Goal: Navigation & Orientation: Find specific page/section

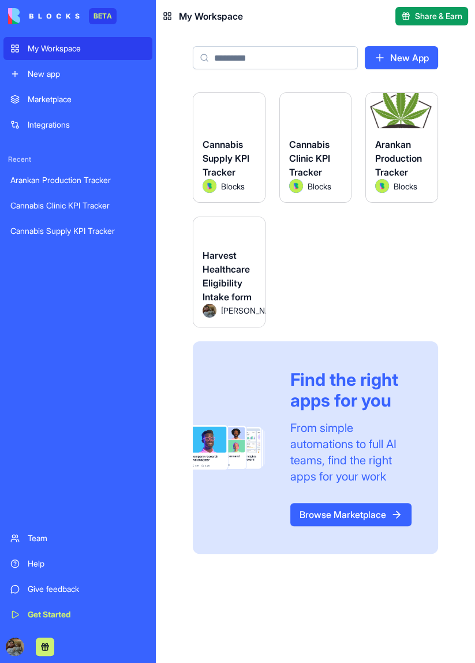
click at [231, 251] on div "Harvest Healthcare Eligibility Intake form" at bounding box center [229, 275] width 53 height 55
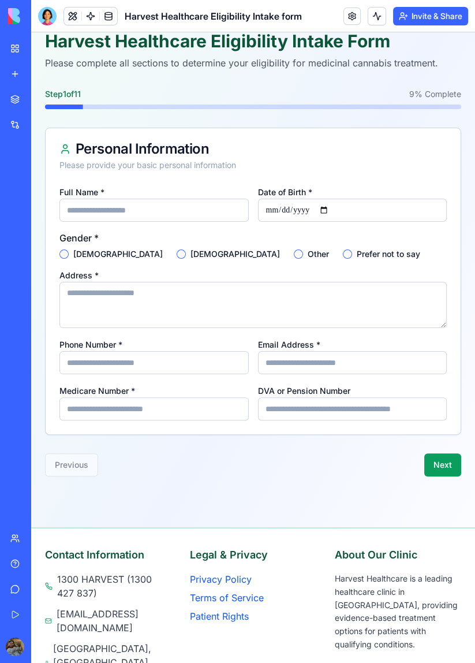
scroll to position [119, 0]
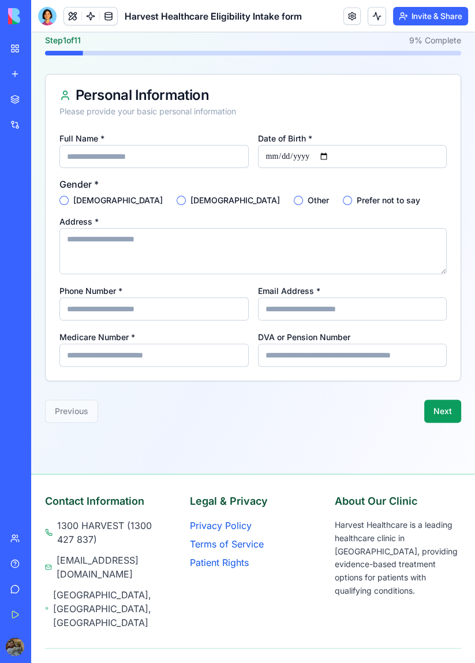
click at [162, 151] on input "Full Name *" at bounding box center [153, 156] width 189 height 23
click at [392, 456] on div "Harvest Healthcare Eligibility Intake Form Patient Intake Menu Harvest Healthca…" at bounding box center [253, 302] width 444 height 779
click at [195, 143] on div "Full Name *" at bounding box center [153, 149] width 189 height 37
click at [209, 154] on input "Full Name *" at bounding box center [153, 156] width 189 height 23
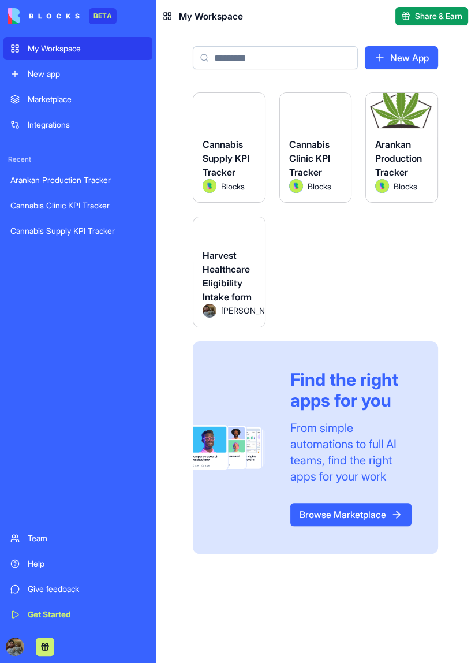
click at [405, 137] on div "Arankan Production Tracker Blocks" at bounding box center [402, 165] width 72 height 74
click at [408, 136] on div "Arankan Production Tracker Blocks" at bounding box center [402, 165] width 72 height 74
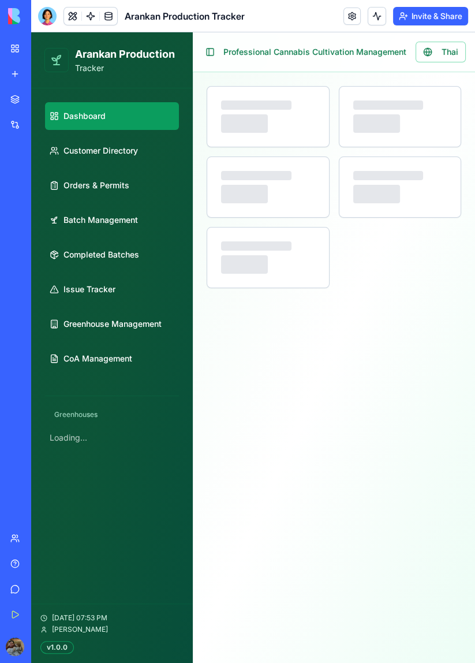
select select "**"
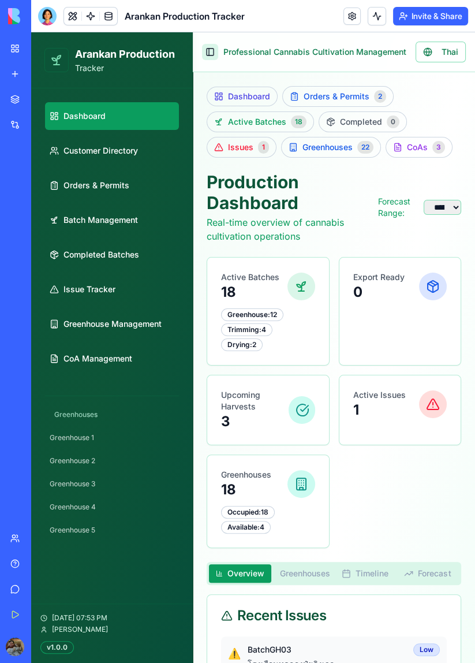
click at [210, 53] on button "Toggle Sidebar" at bounding box center [210, 52] width 16 height 16
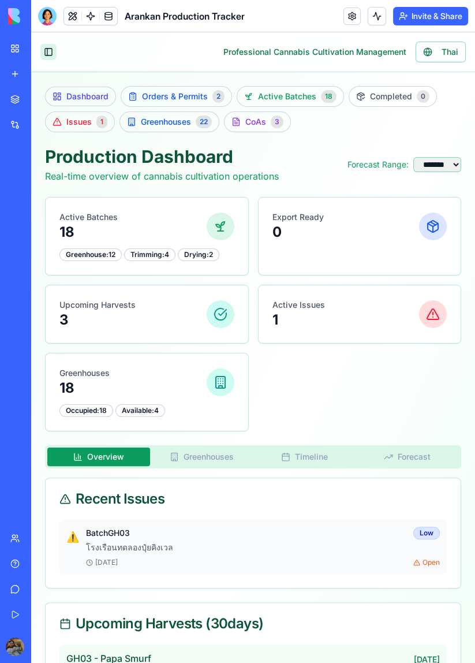
click at [52, 46] on button "Toggle Sidebar" at bounding box center [48, 52] width 16 height 16
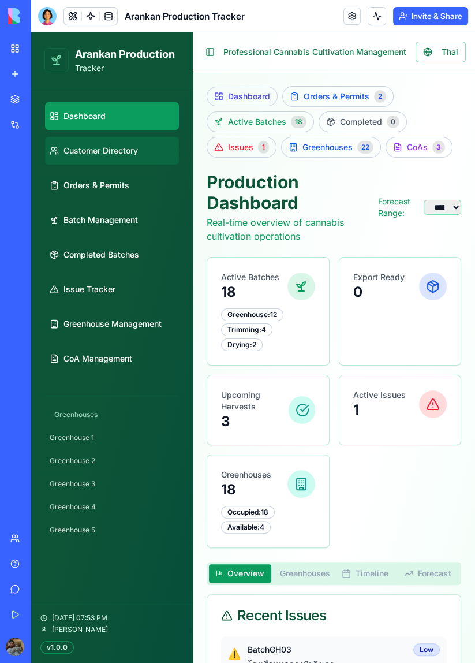
click at [135, 151] on span "Customer Directory" at bounding box center [101, 151] width 75 height 12
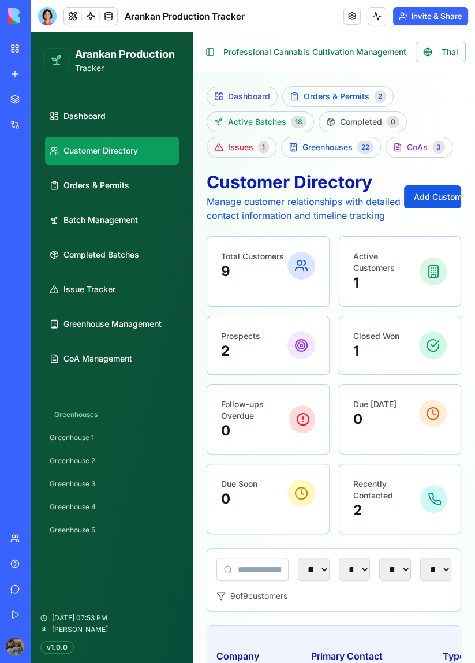
click at [46, 20] on body "BETA My Workspace New app Marketplace Integrations Recent Arankan Production Tr…" at bounding box center [237, 331] width 475 height 663
click at [55, 16] on div at bounding box center [47, 16] width 18 height 18
click at [206, 47] on button "Toggle Sidebar" at bounding box center [210, 52] width 16 height 16
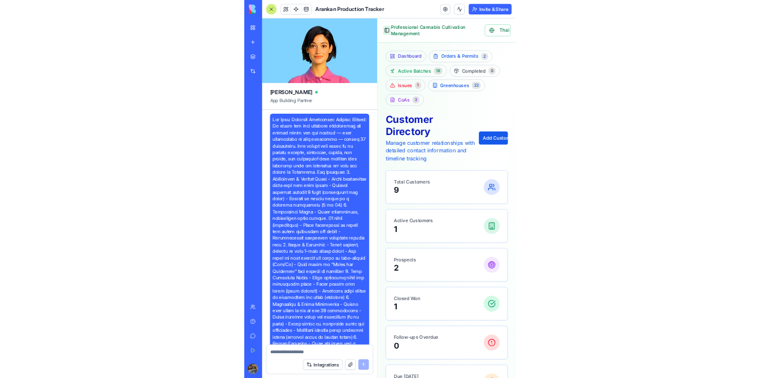
scroll to position [85174, 0]
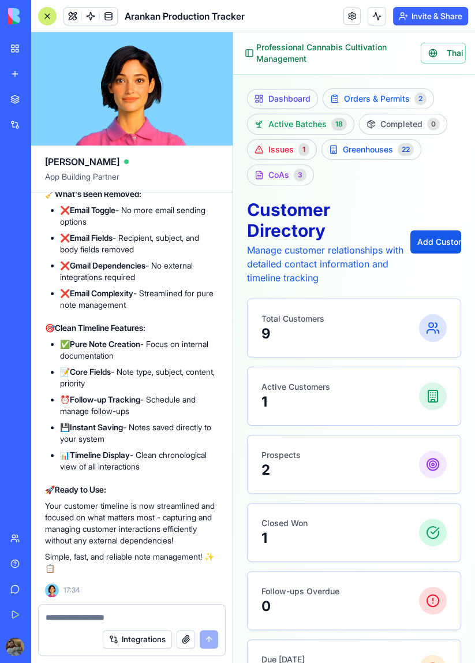
click at [47, 20] on div at bounding box center [47, 16] width 18 height 18
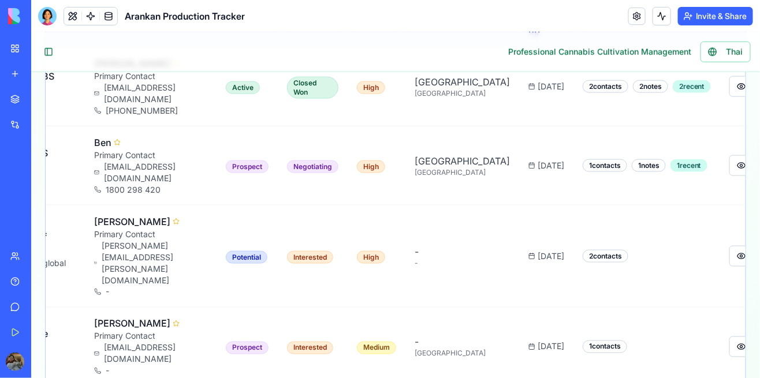
scroll to position [395, 0]
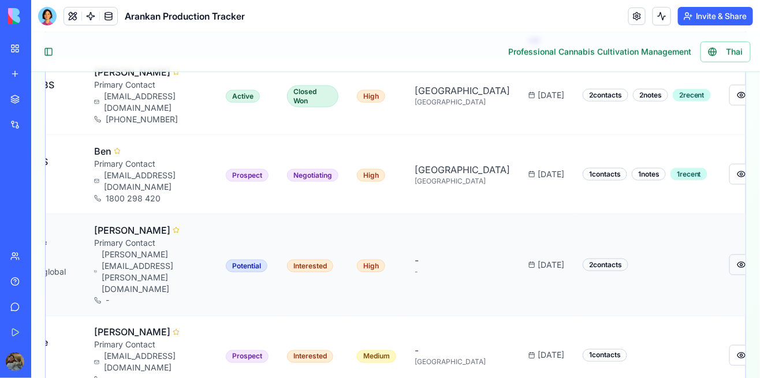
click at [475, 254] on button at bounding box center [741, 264] width 24 height 21
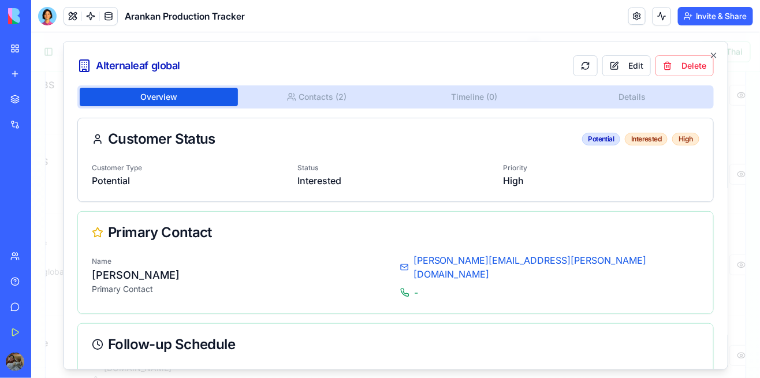
click at [336, 100] on button "Contacts ( 2 )" at bounding box center [316, 96] width 158 height 18
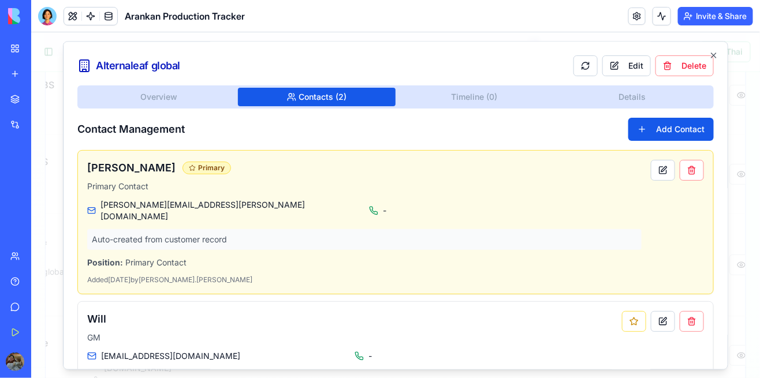
click at [185, 97] on button "Overview" at bounding box center [158, 96] width 158 height 18
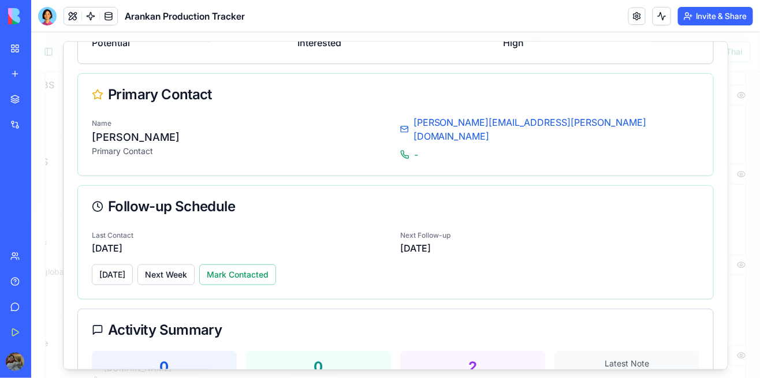
scroll to position [0, 0]
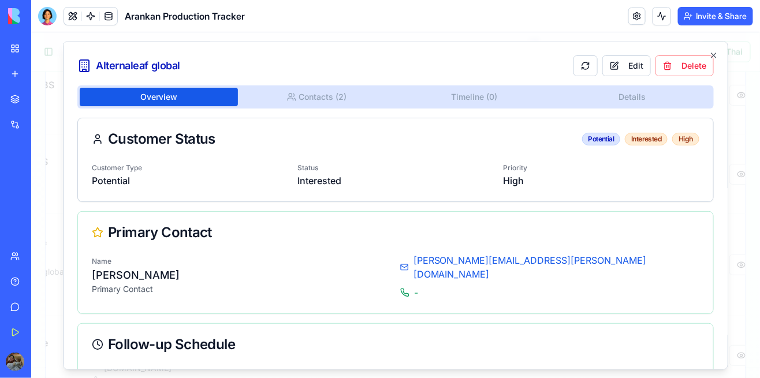
click at [332, 97] on button "Contacts ( 2 )" at bounding box center [316, 96] width 158 height 18
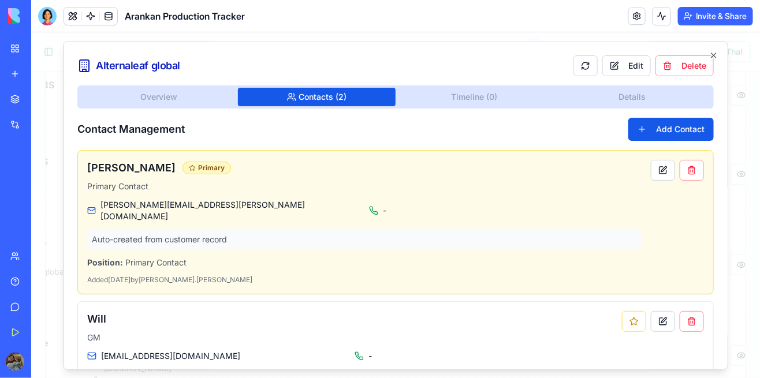
click at [475, 95] on div "Alternaleaf global Edit Delete Overview Contacts ( 2 ) Timeline ( 0 ) Details C…" at bounding box center [394, 204] width 665 height 329
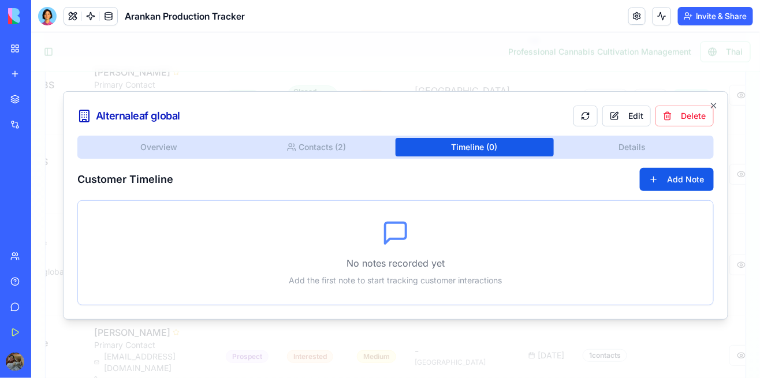
click at [475, 153] on div "Overview Contacts ( 2 ) Timeline ( 0 ) Details Customer Timeline Add Note No no…" at bounding box center [395, 220] width 637 height 170
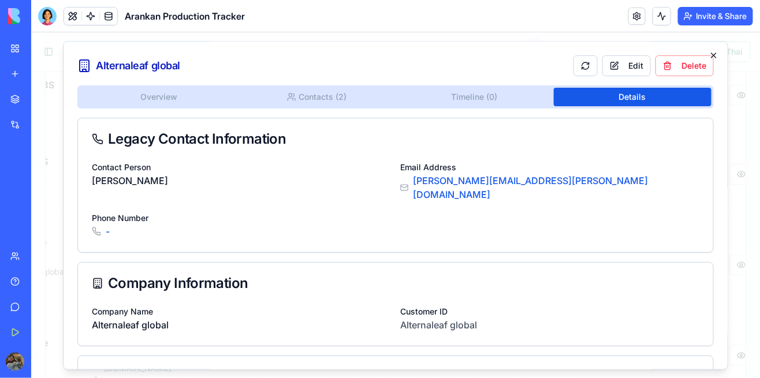
click at [475, 51] on icon "button" at bounding box center [713, 54] width 9 height 9
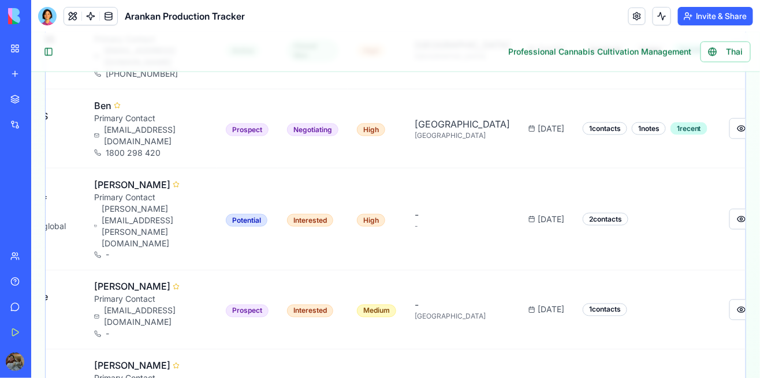
scroll to position [442, 0]
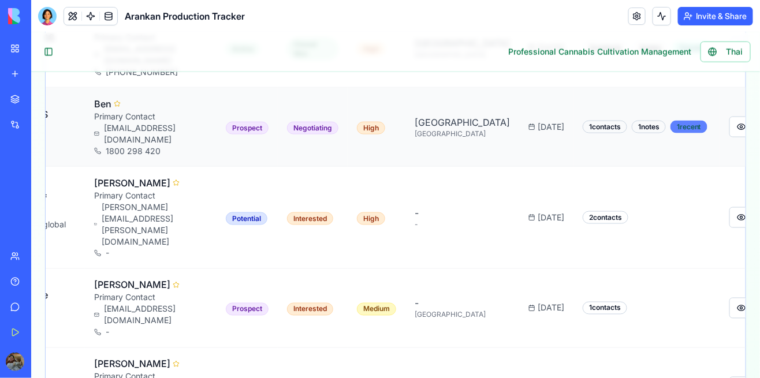
click at [475, 120] on div "1 recent" at bounding box center [688, 126] width 37 height 13
click at [475, 116] on button at bounding box center [741, 126] width 24 height 21
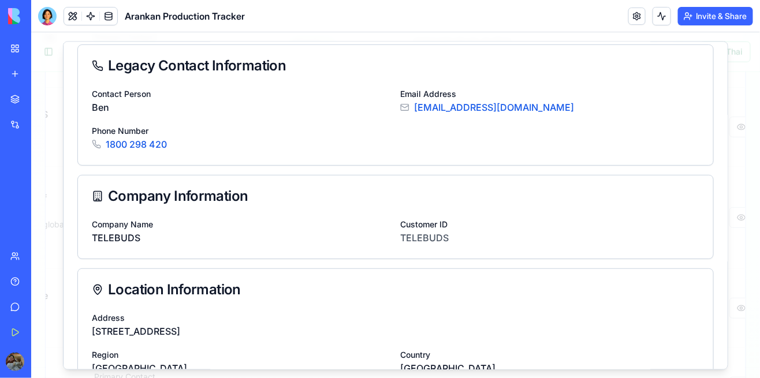
scroll to position [0, 0]
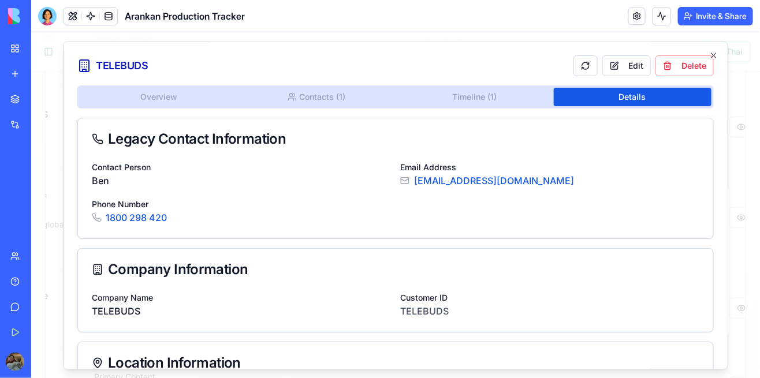
click at [475, 96] on div "TELEBUDS Edit Delete Overview Contacts ( 1 ) Timeline ( 1 ) Details Legacy Cont…" at bounding box center [394, 204] width 665 height 329
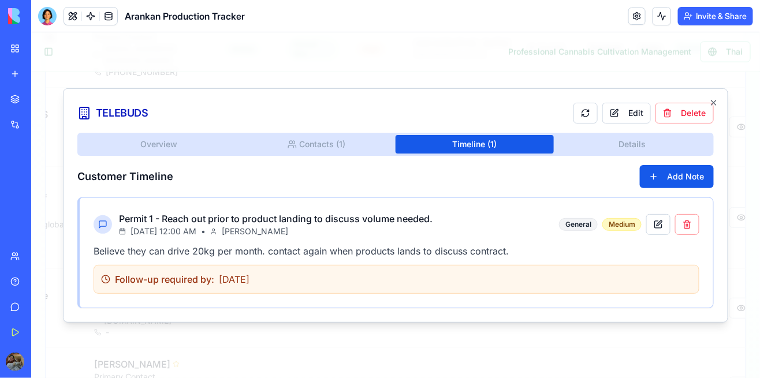
click at [343, 143] on div "Overview Contacts ( 1 ) Timeline ( 1 ) Details" at bounding box center [395, 143] width 637 height 23
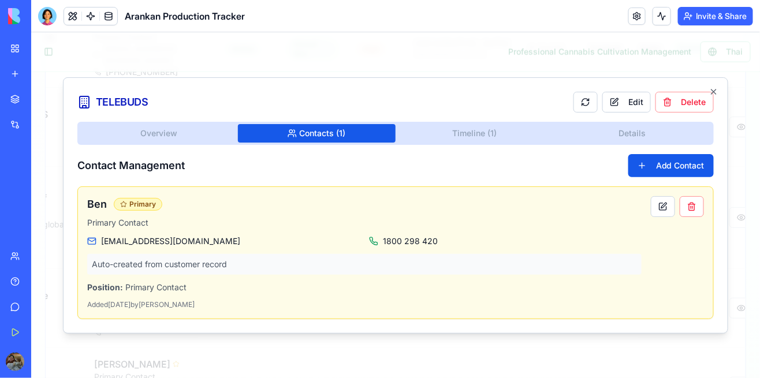
click at [206, 125] on div "Overview Contacts ( 1 ) Timeline ( 1 ) Details Contact Management Add Contact B…" at bounding box center [395, 220] width 637 height 198
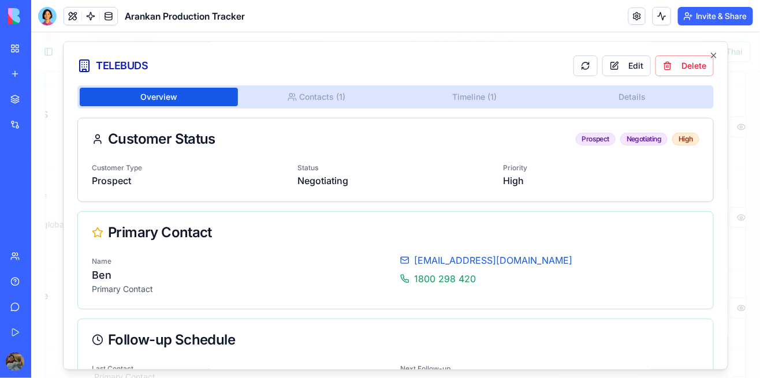
click at [352, 95] on div "TELEBUDS Edit Delete Overview Contacts ( 1 ) Timeline ( 1 ) Details Customer St…" at bounding box center [394, 204] width 665 height 329
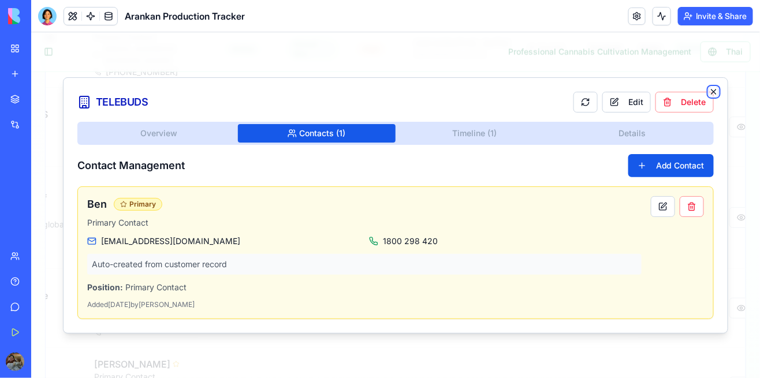
click at [475, 91] on icon "button" at bounding box center [713, 91] width 5 height 5
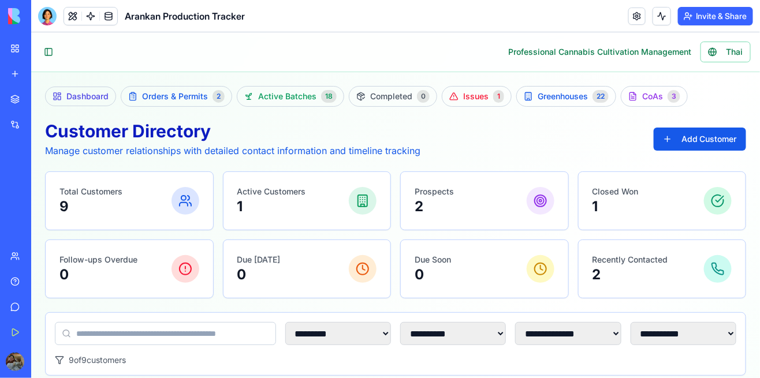
click at [18, 50] on link "My Workspace" at bounding box center [26, 48] width 46 height 23
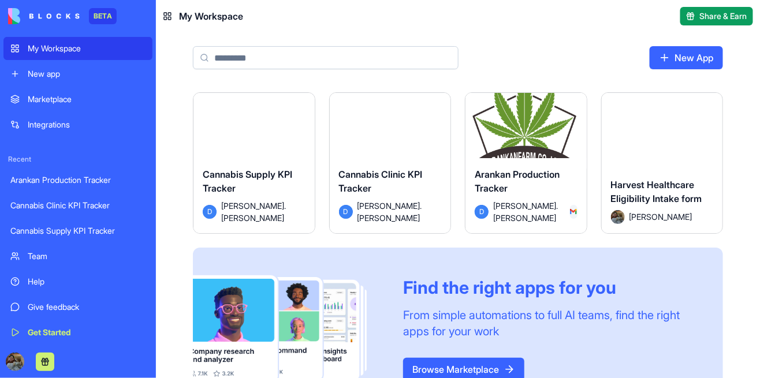
click at [475, 209] on div "Launch Cannabis Supply KPI Tracker D [PERSON_NAME].[PERSON_NAME] Launch Cannabi…" at bounding box center [458, 258] width 604 height 333
click at [475, 142] on button "Launch" at bounding box center [662, 130] width 87 height 23
